Goal: Task Accomplishment & Management: Complete application form

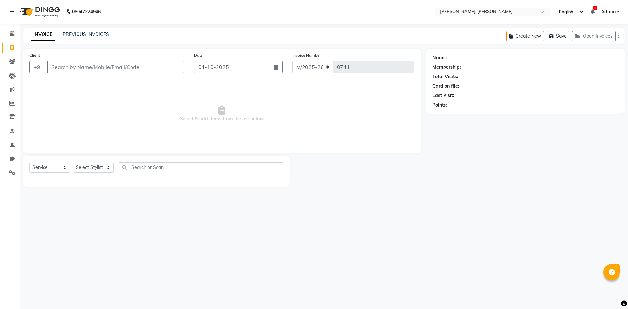
select select "5264"
select select "service"
select select "66502"
click at [73, 162] on select "Select Stylist Alam NAil Along anju [PERSON_NAME] [PERSON_NAME] Lolita luni" at bounding box center [93, 167] width 41 height 10
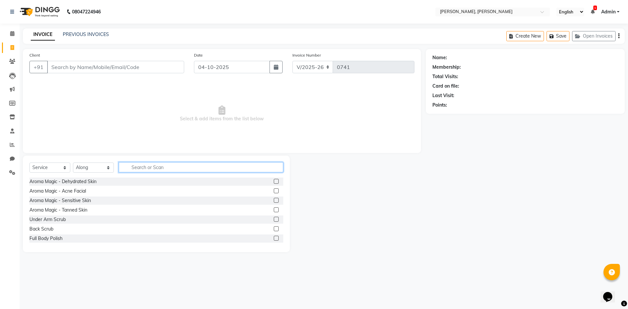
click at [147, 167] on input "text" at bounding box center [201, 167] width 164 height 10
type input "haircut"
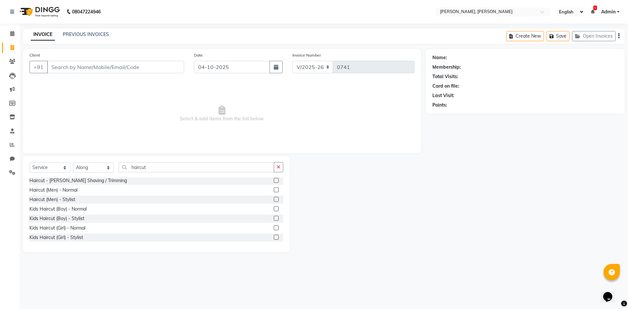
click at [274, 209] on label at bounding box center [276, 208] width 5 height 5
click at [274, 209] on input "checkbox" at bounding box center [276, 209] width 4 height 4
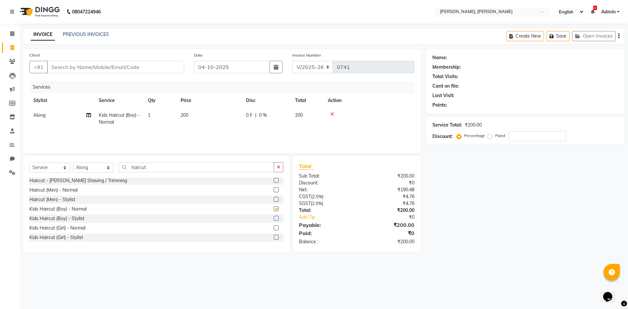
checkbox input "false"
click at [274, 189] on label at bounding box center [276, 189] width 5 height 5
click at [274, 189] on input "checkbox" at bounding box center [276, 190] width 4 height 4
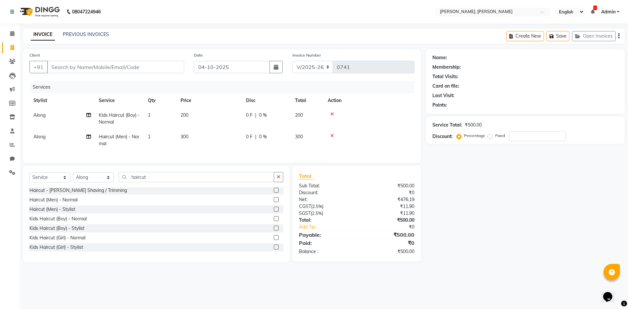
click at [333, 115] on icon at bounding box center [332, 114] width 4 height 5
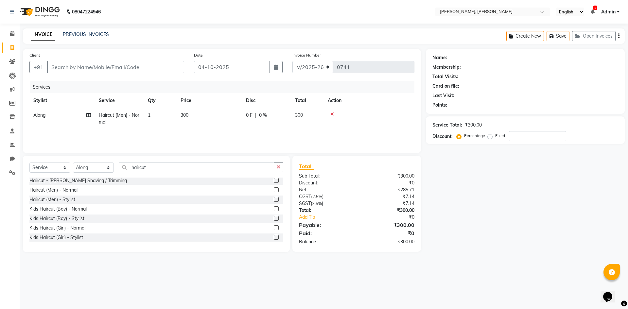
click at [274, 190] on label at bounding box center [276, 189] width 5 height 5
click at [274, 190] on input "checkbox" at bounding box center [276, 190] width 4 height 4
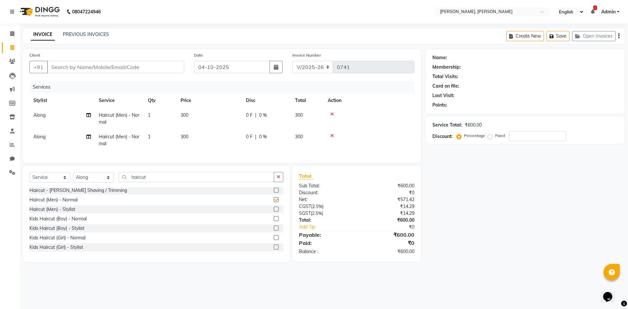
checkbox input "false"
click at [61, 66] on input "Client" at bounding box center [115, 67] width 137 height 12
type input "9"
type input "0"
type input "9862936468"
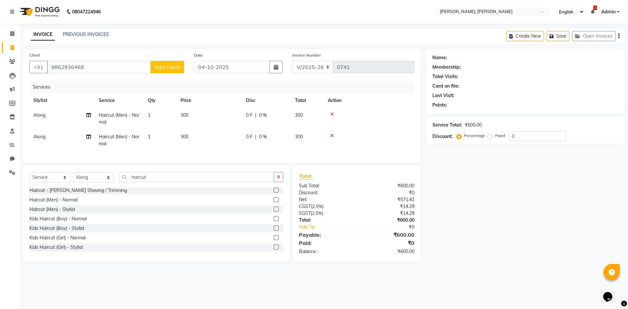
click at [160, 70] on span "Add Client" at bounding box center [167, 67] width 26 height 7
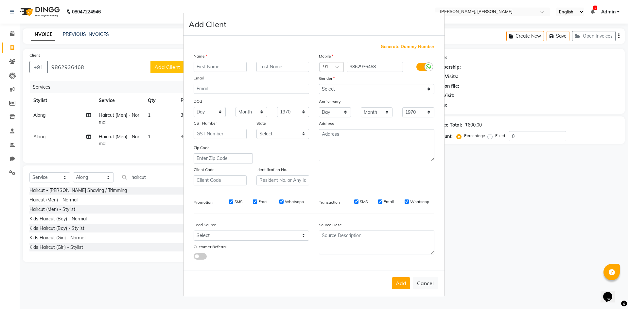
click at [199, 67] on input "text" at bounding box center [220, 67] width 53 height 10
type input "senti"
click at [428, 85] on select "Select [DEMOGRAPHIC_DATA] [DEMOGRAPHIC_DATA] Other Prefer Not To Say" at bounding box center [376, 89] width 115 height 10
select select "[DEMOGRAPHIC_DATA]"
click at [319, 84] on select "Select [DEMOGRAPHIC_DATA] [DEMOGRAPHIC_DATA] Other Prefer Not To Say" at bounding box center [376, 89] width 115 height 10
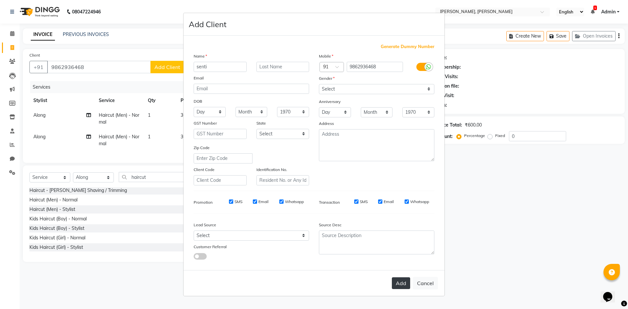
click at [396, 282] on button "Add" at bounding box center [401, 283] width 18 height 12
select select
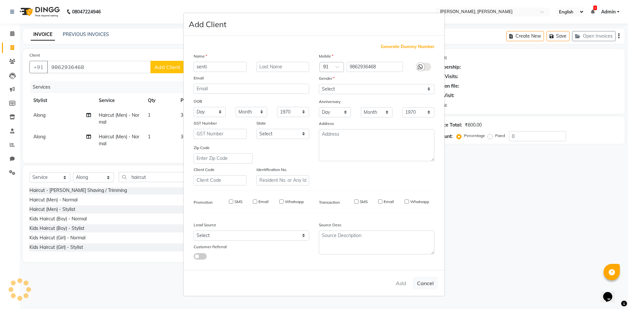
select select
checkbox input "false"
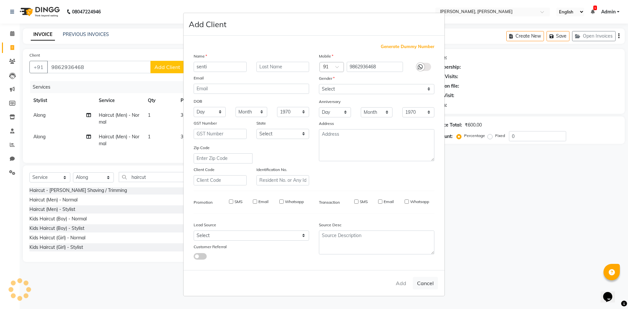
checkbox input "false"
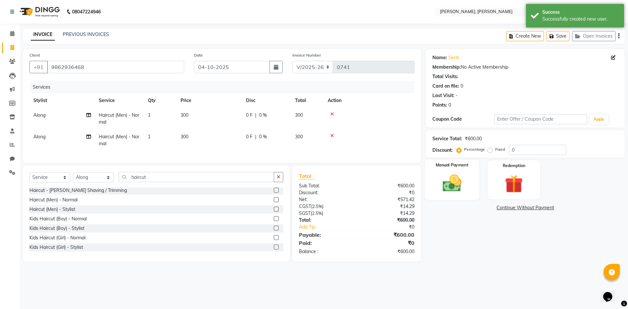
click at [444, 180] on img at bounding box center [451, 183] width 30 height 22
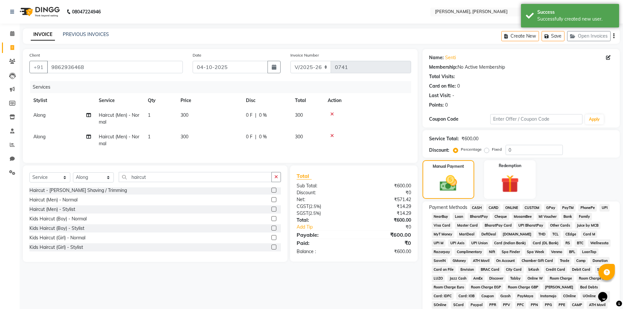
click at [545, 207] on span "GPay" at bounding box center [550, 208] width 13 height 8
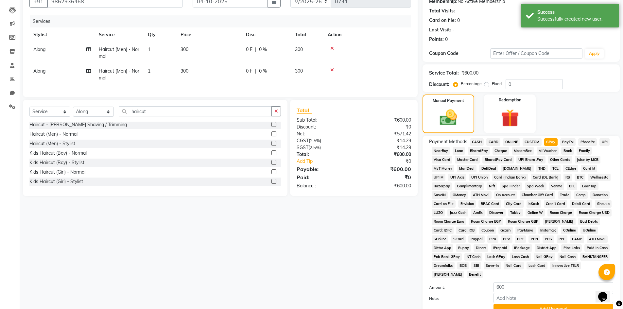
scroll to position [122, 0]
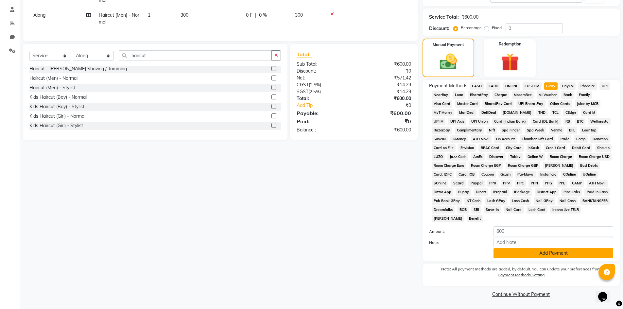
click at [522, 252] on button "Add Payment" at bounding box center [553, 253] width 120 height 10
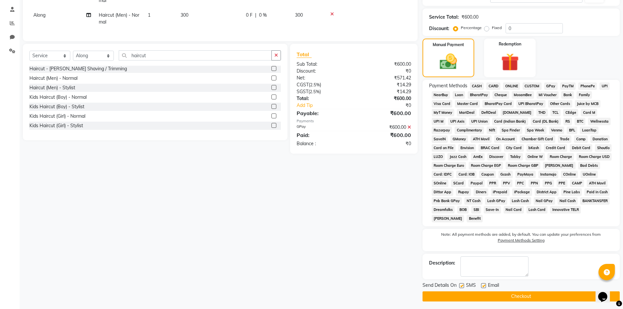
click at [504, 297] on button "Checkout" at bounding box center [520, 296] width 197 height 10
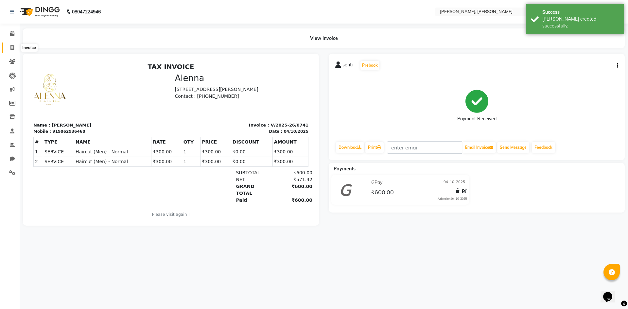
click at [12, 48] on icon at bounding box center [12, 47] width 4 height 5
select select "service"
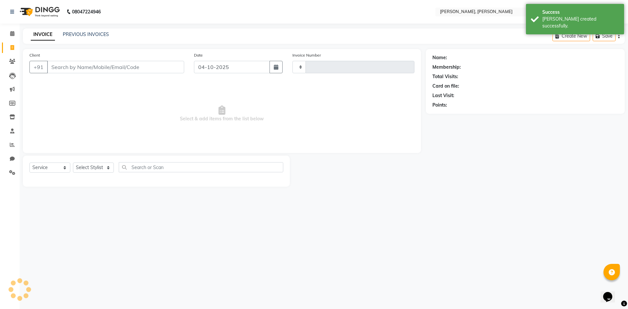
type input "0742"
select select "5264"
